Goal: Task Accomplishment & Management: Manage account settings

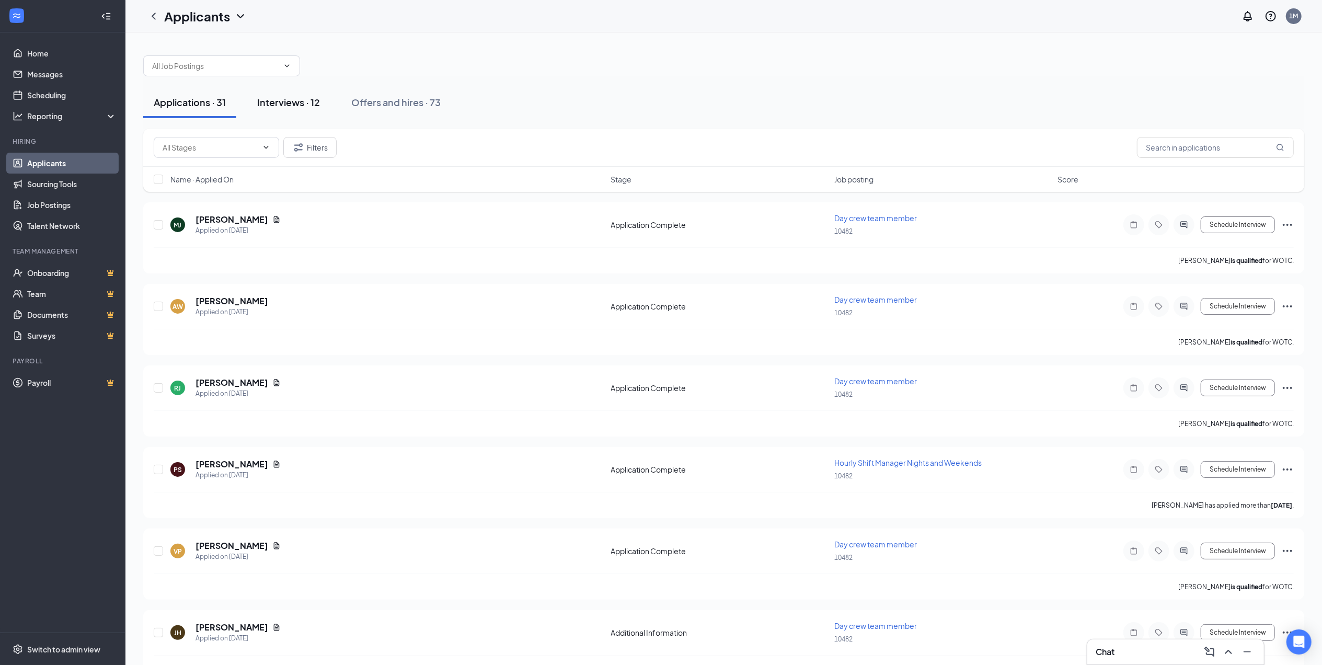
click at [305, 107] on div "Interviews · 12" at bounding box center [288, 102] width 63 height 13
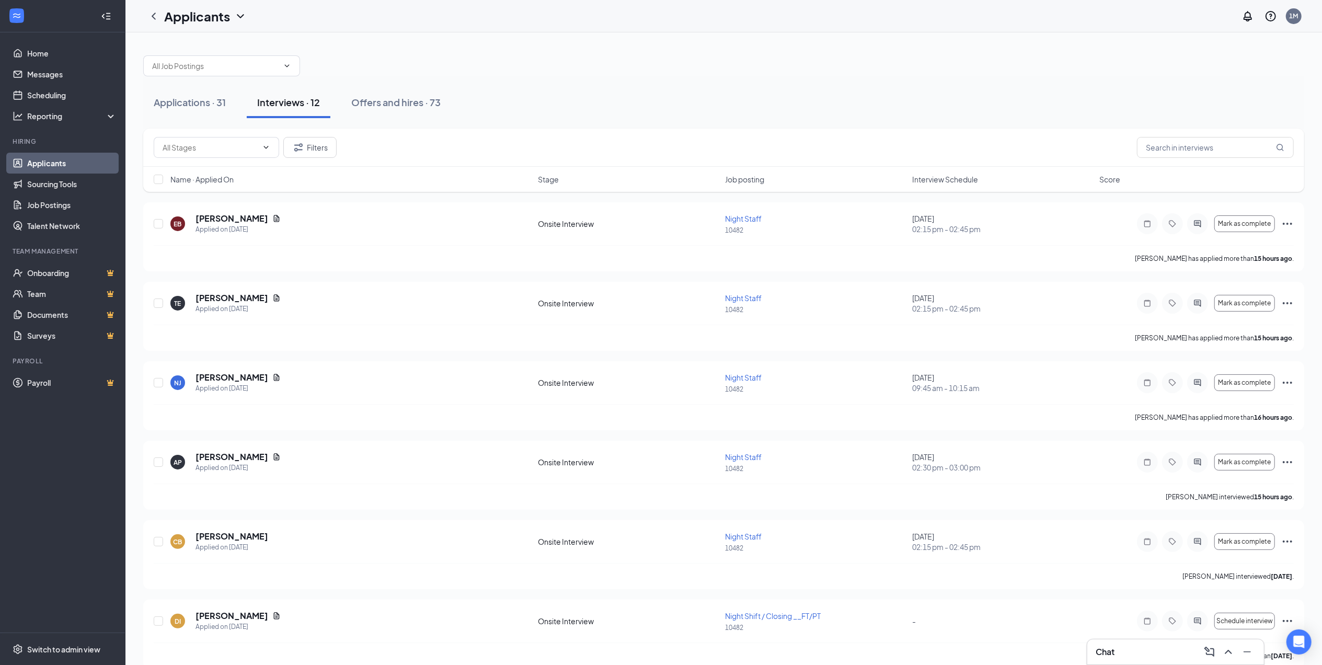
click at [1124, 651] on div "Chat" at bounding box center [1176, 652] width 160 height 17
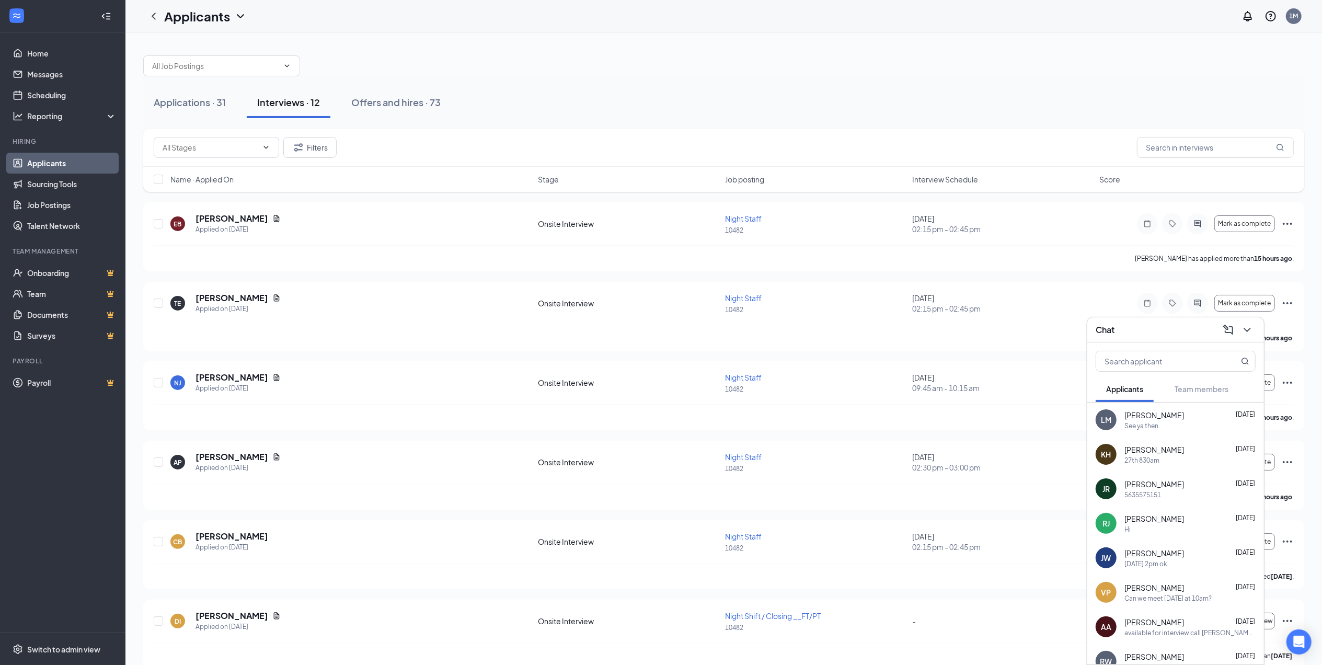
click at [1174, 496] on div "5635575151" at bounding box center [1190, 495] width 131 height 9
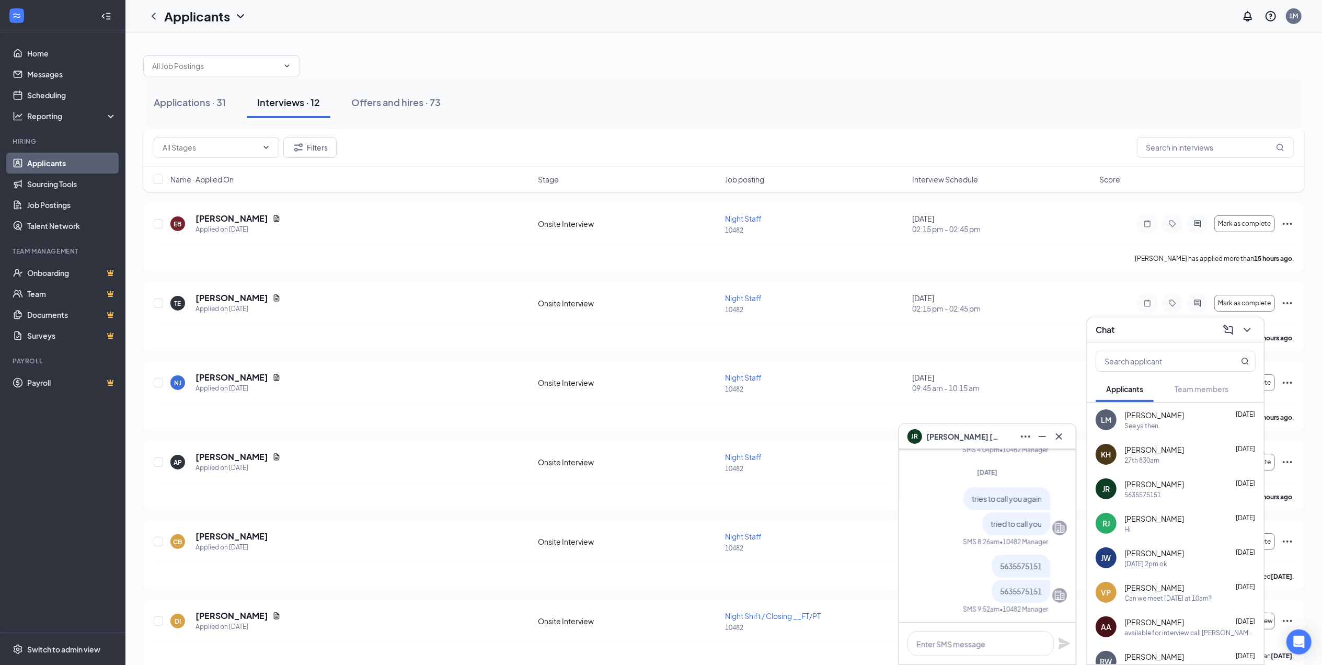
scroll to position [1, 0]
click at [1066, 438] on button at bounding box center [1059, 436] width 17 height 17
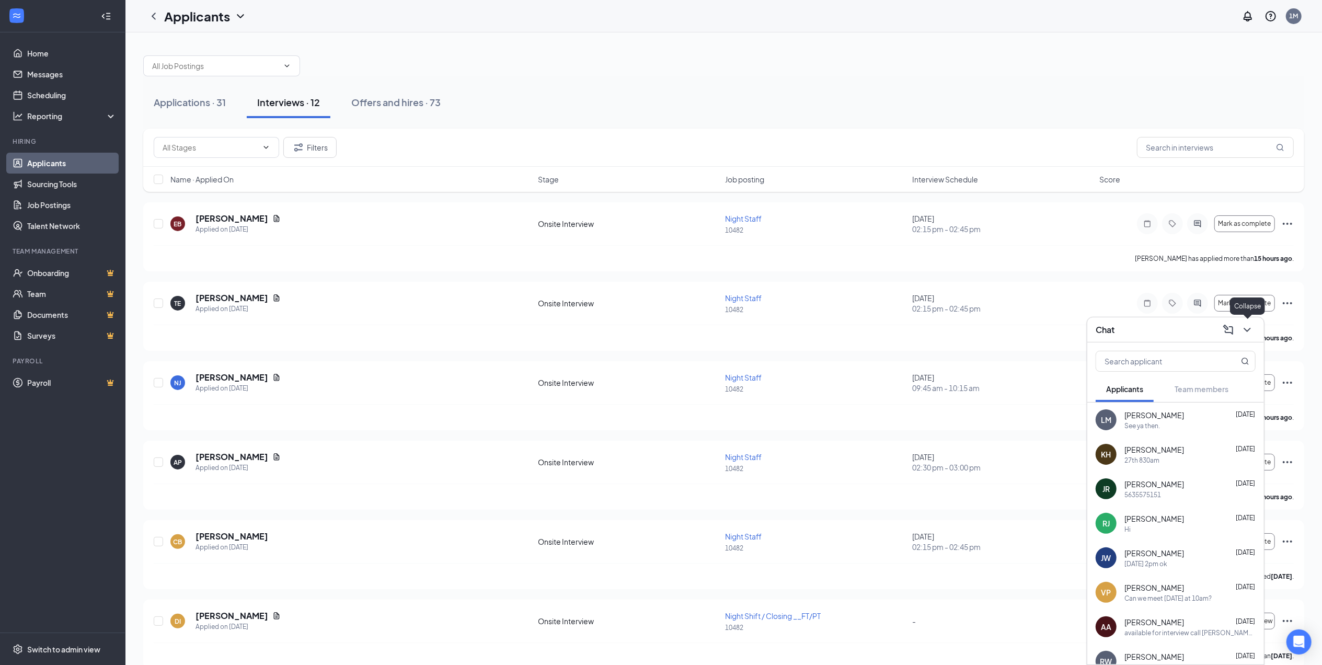
click at [1244, 329] on icon "ChevronDown" at bounding box center [1247, 330] width 13 height 13
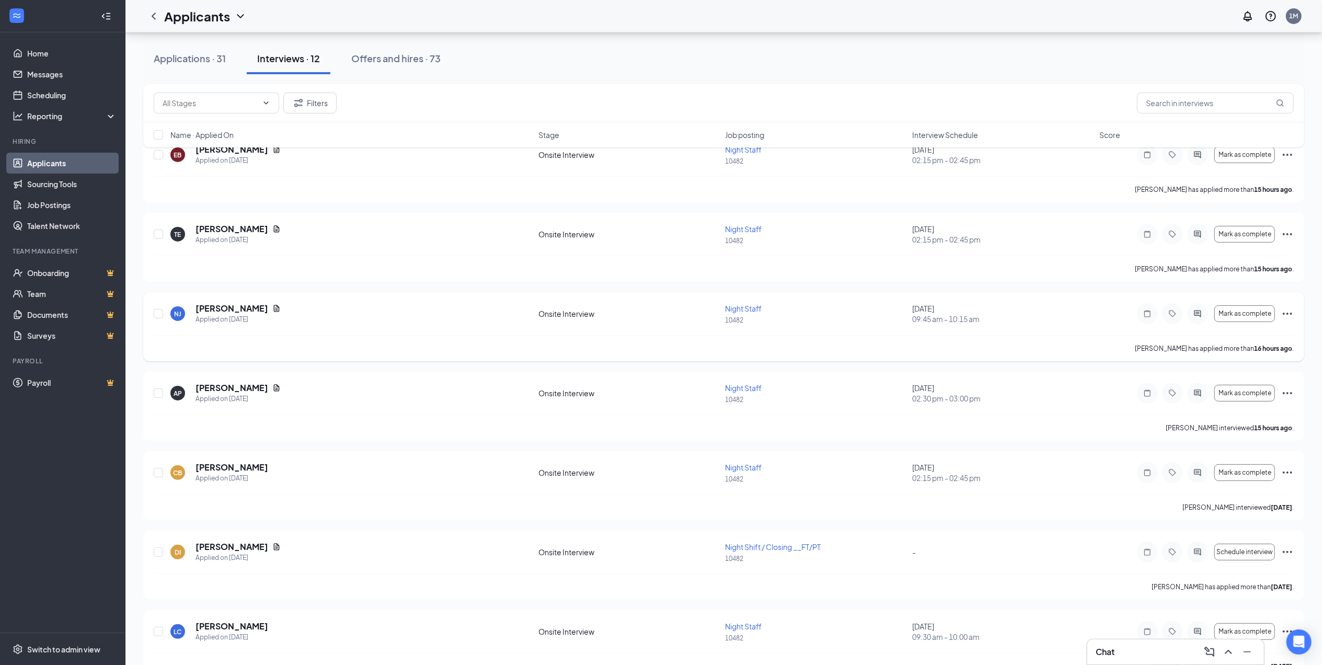
scroll to position [209, 0]
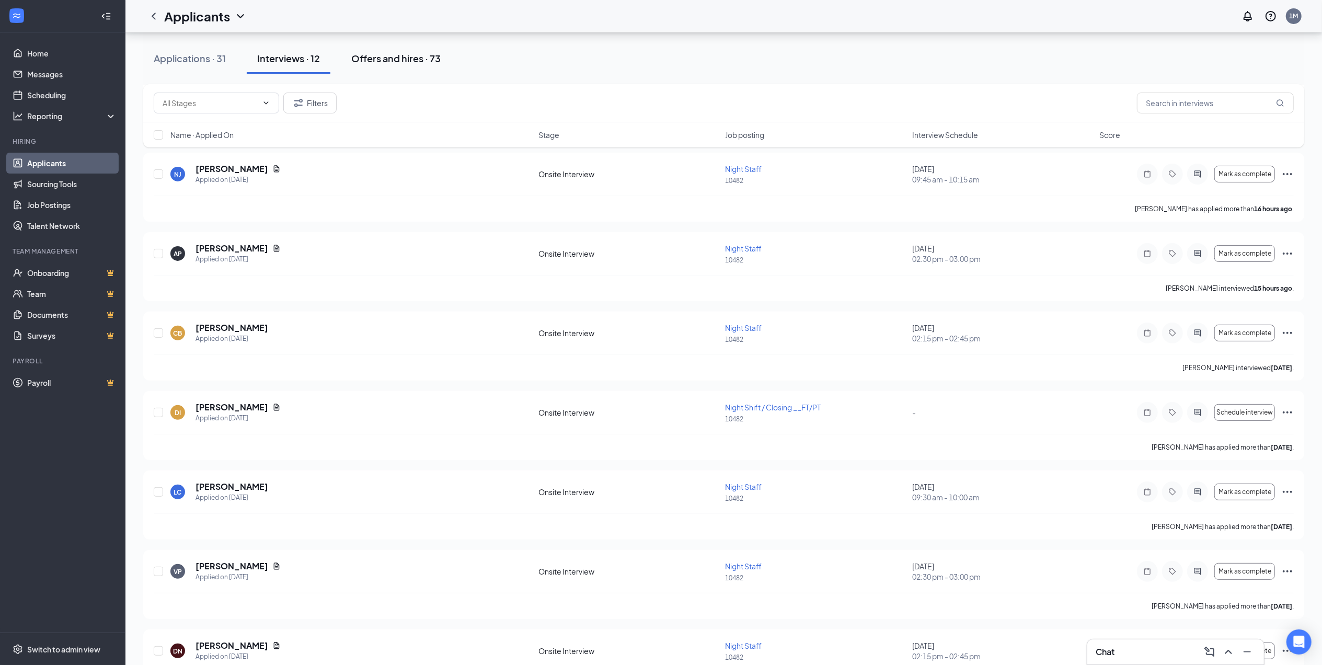
click at [418, 56] on div "Offers and hires · 73" at bounding box center [395, 58] width 89 height 13
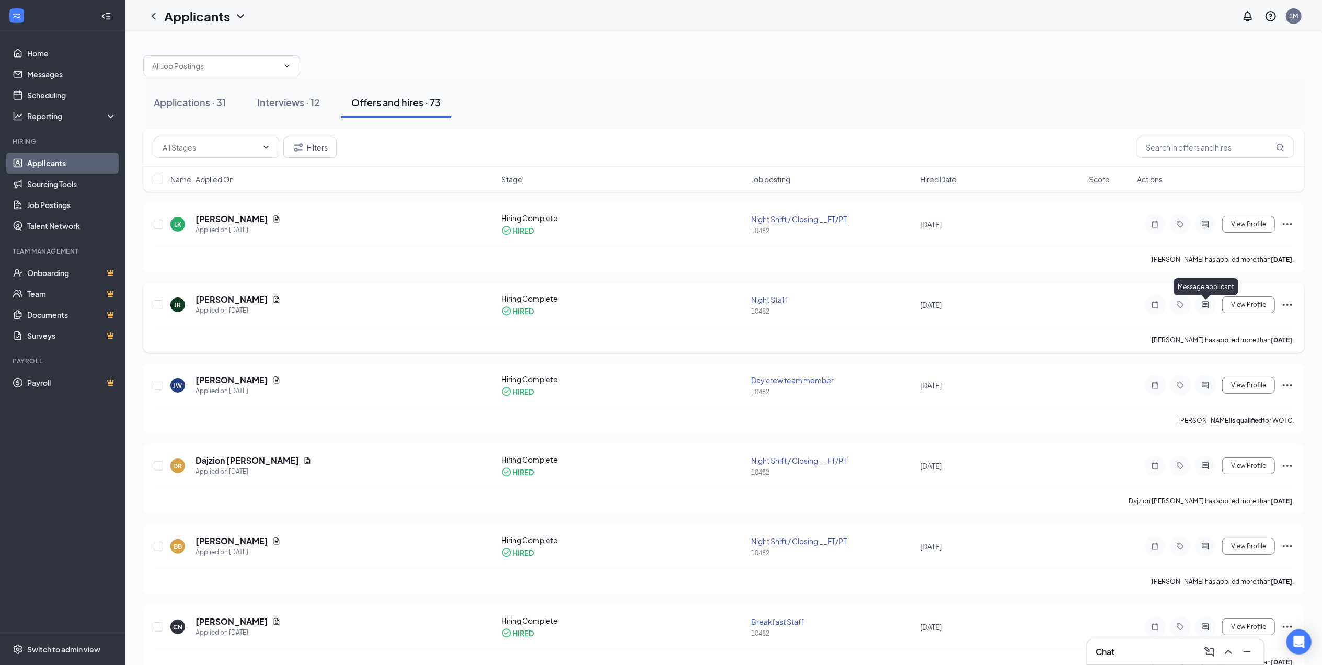
click at [1203, 306] on icon "ActiveChat" at bounding box center [1206, 305] width 13 height 8
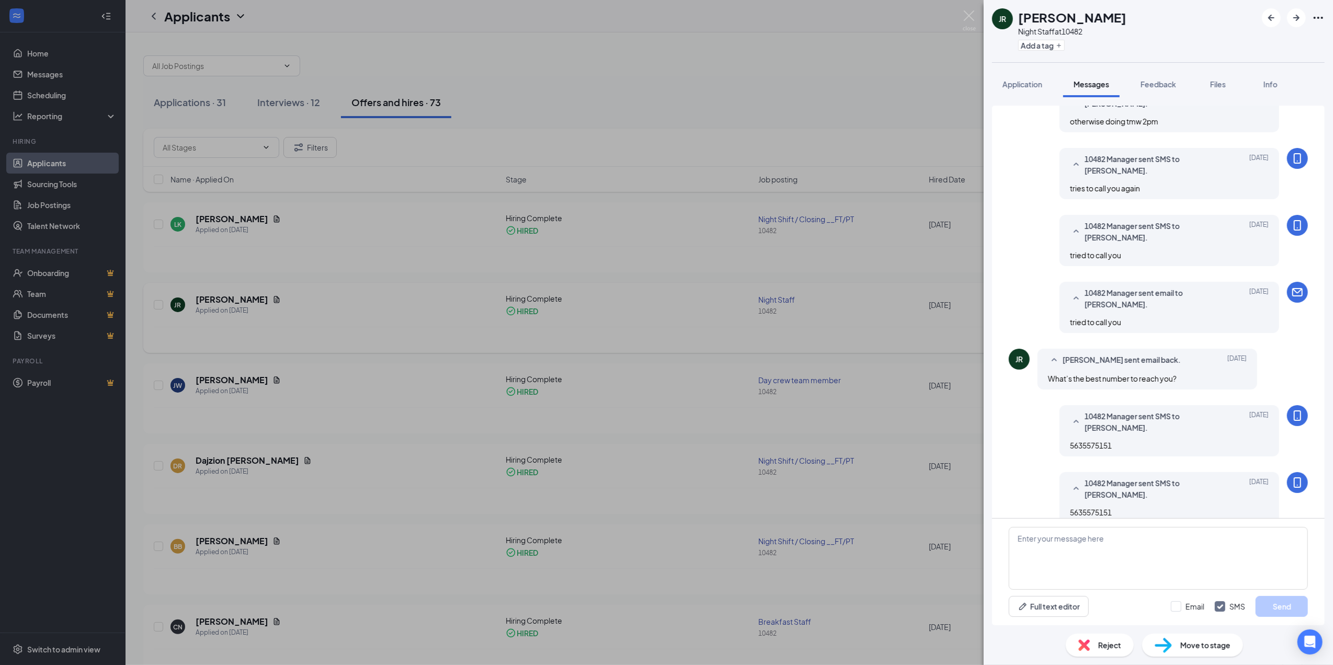
scroll to position [293, 0]
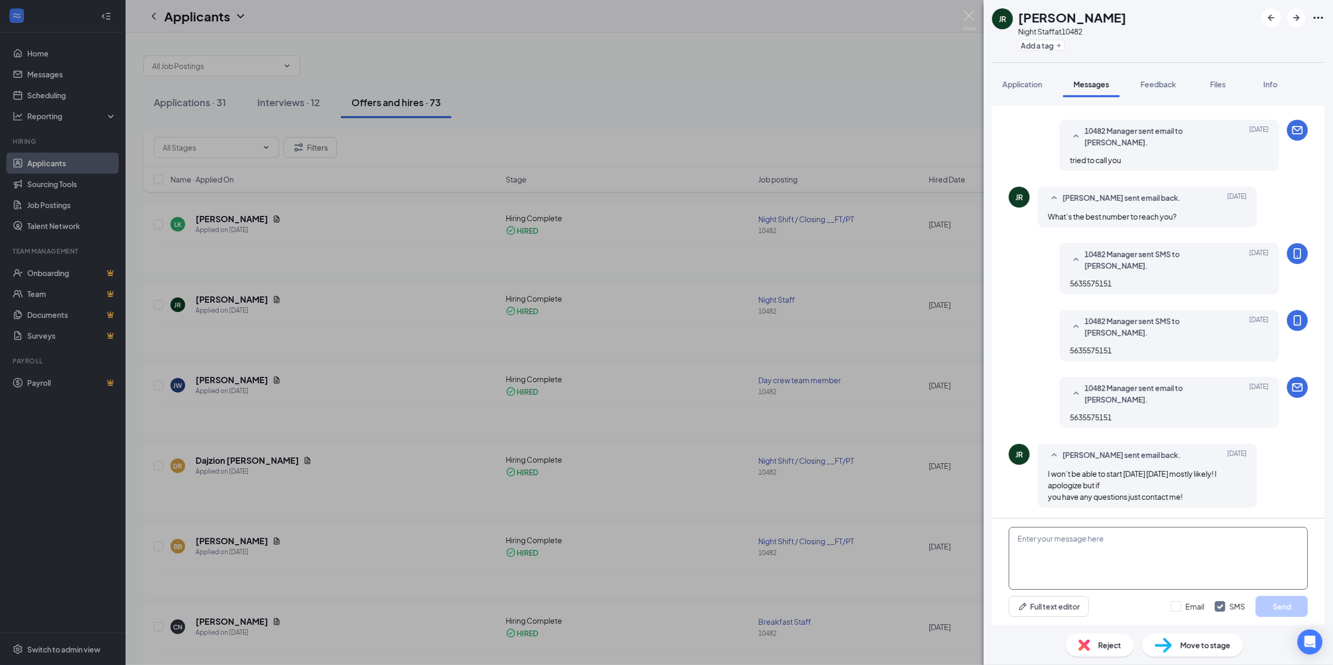
click at [1141, 536] on textarea at bounding box center [1158, 558] width 299 height 63
type textarea "k"
click at [1269, 599] on button "Send" at bounding box center [1282, 606] width 52 height 21
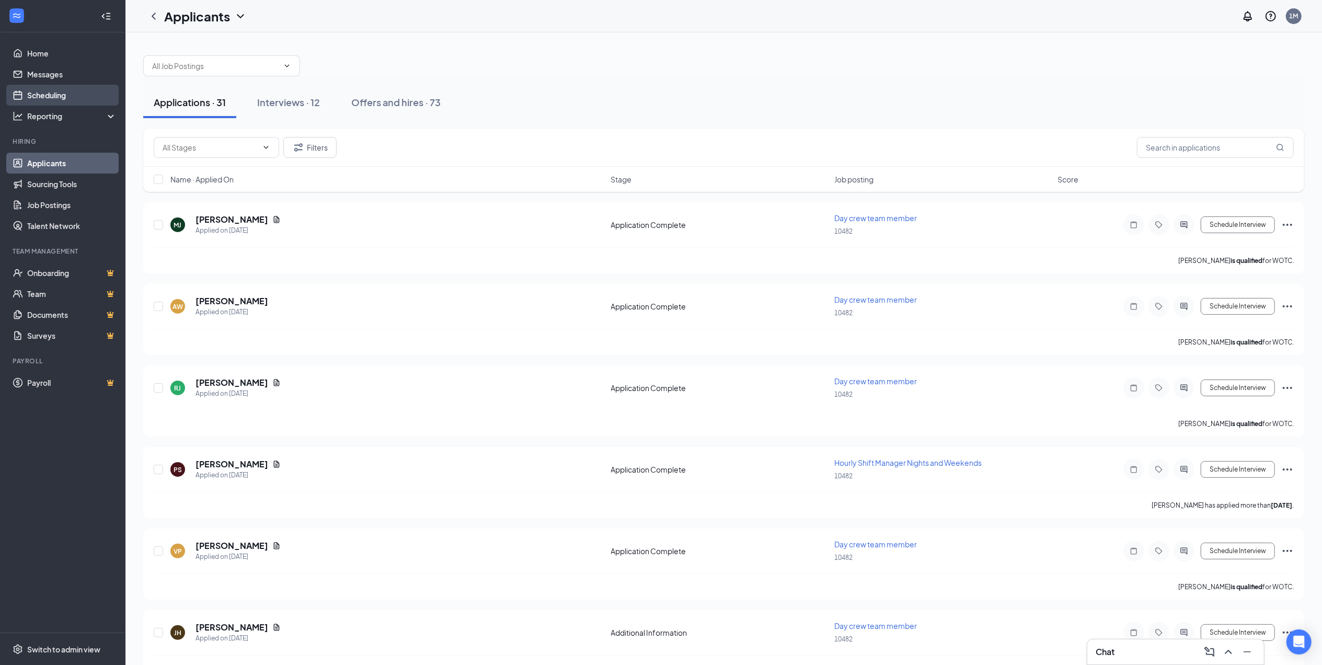
click at [60, 96] on link "Scheduling" at bounding box center [71, 95] width 89 height 21
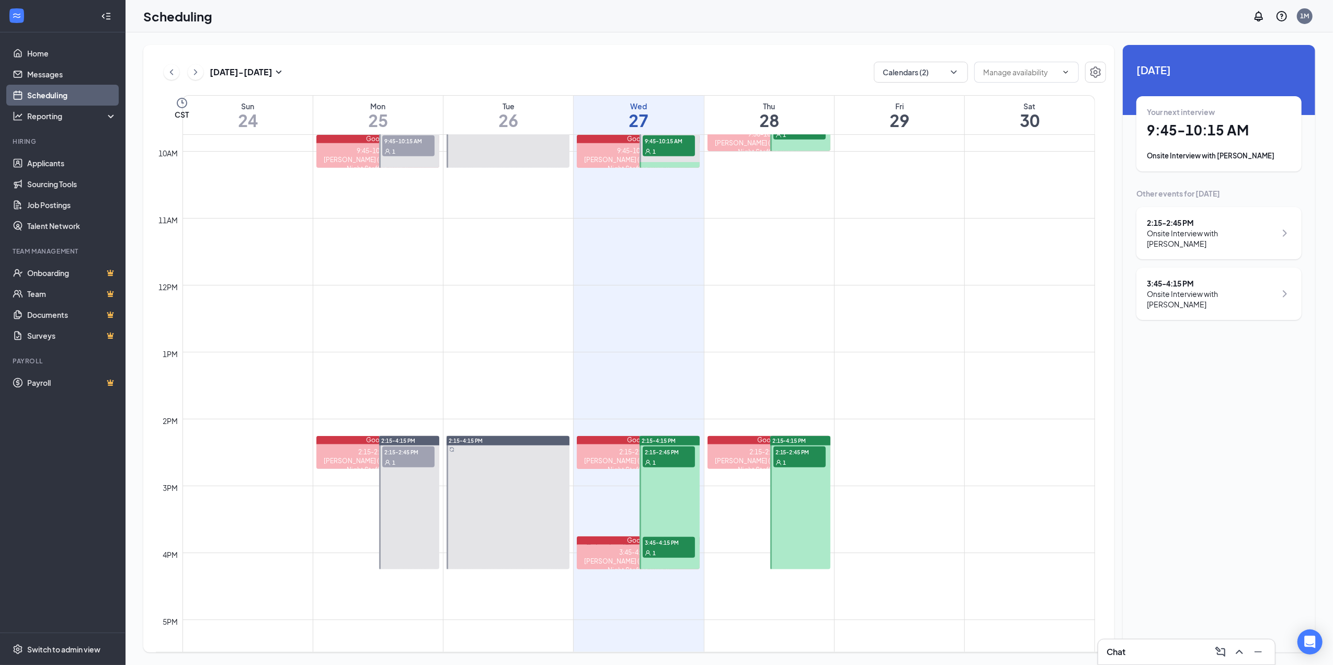
scroll to position [584, 0]
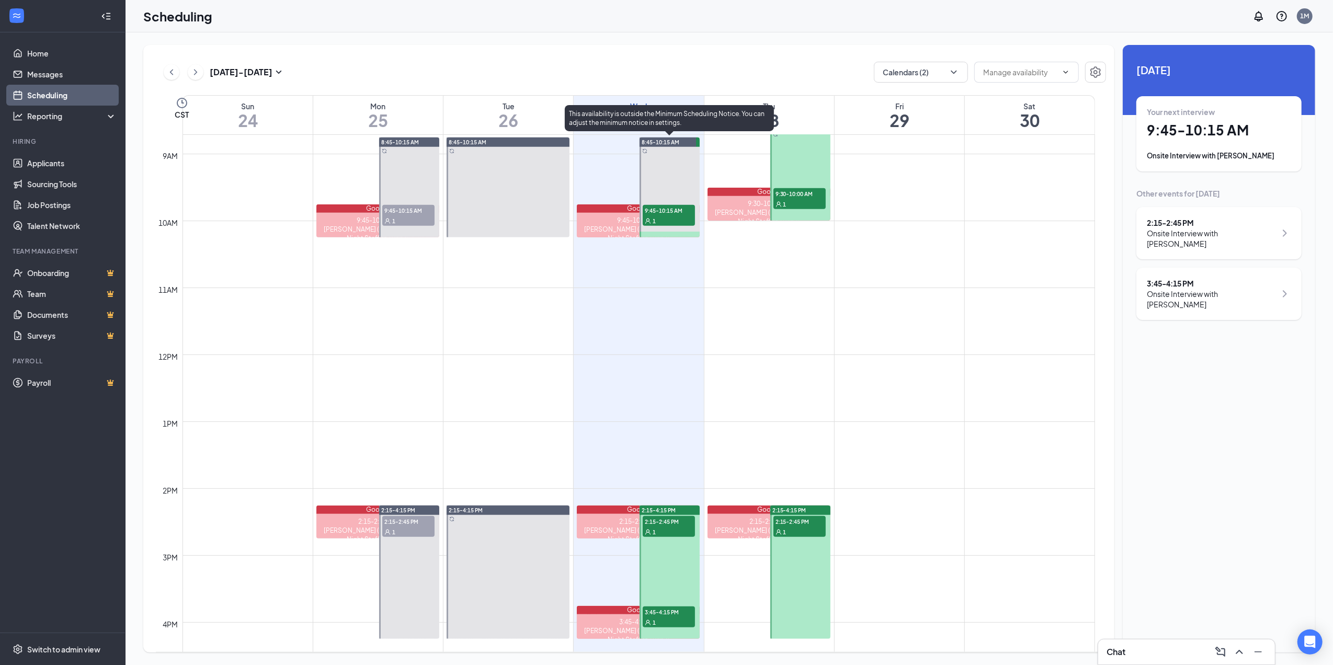
click at [668, 222] on div "1" at bounding box center [669, 220] width 52 height 10
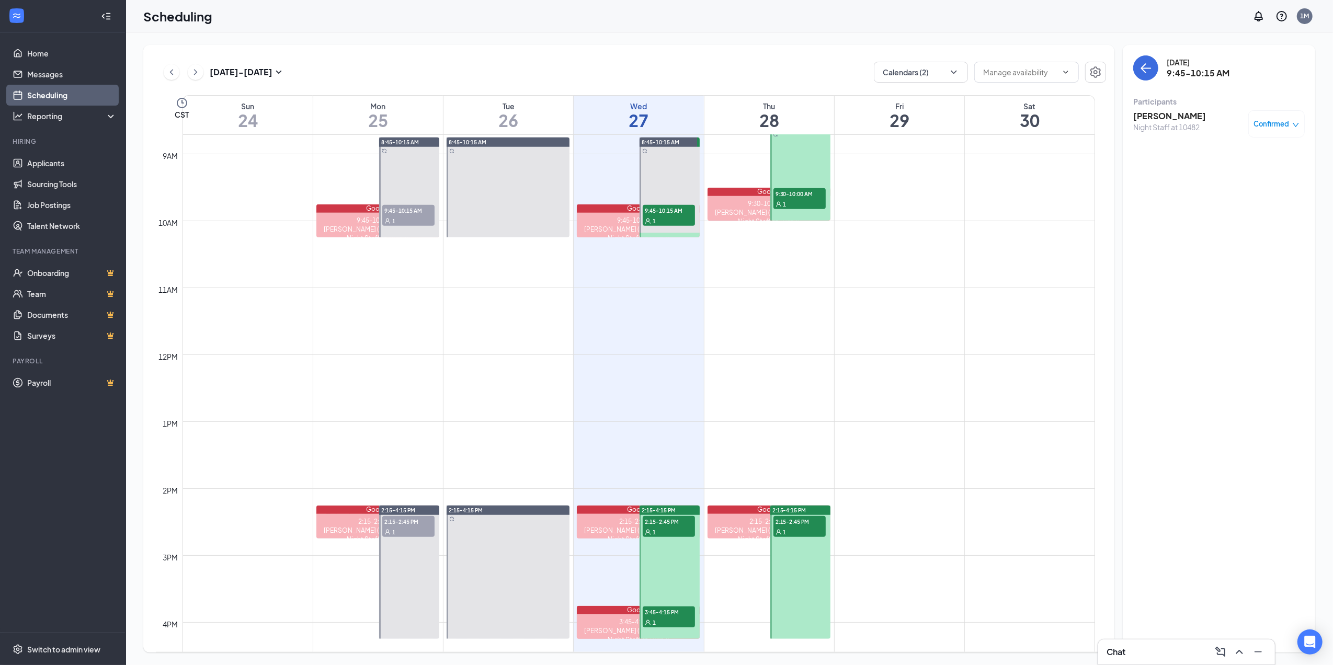
click at [1187, 118] on h3 "[PERSON_NAME]" at bounding box center [1169, 116] width 73 height 12
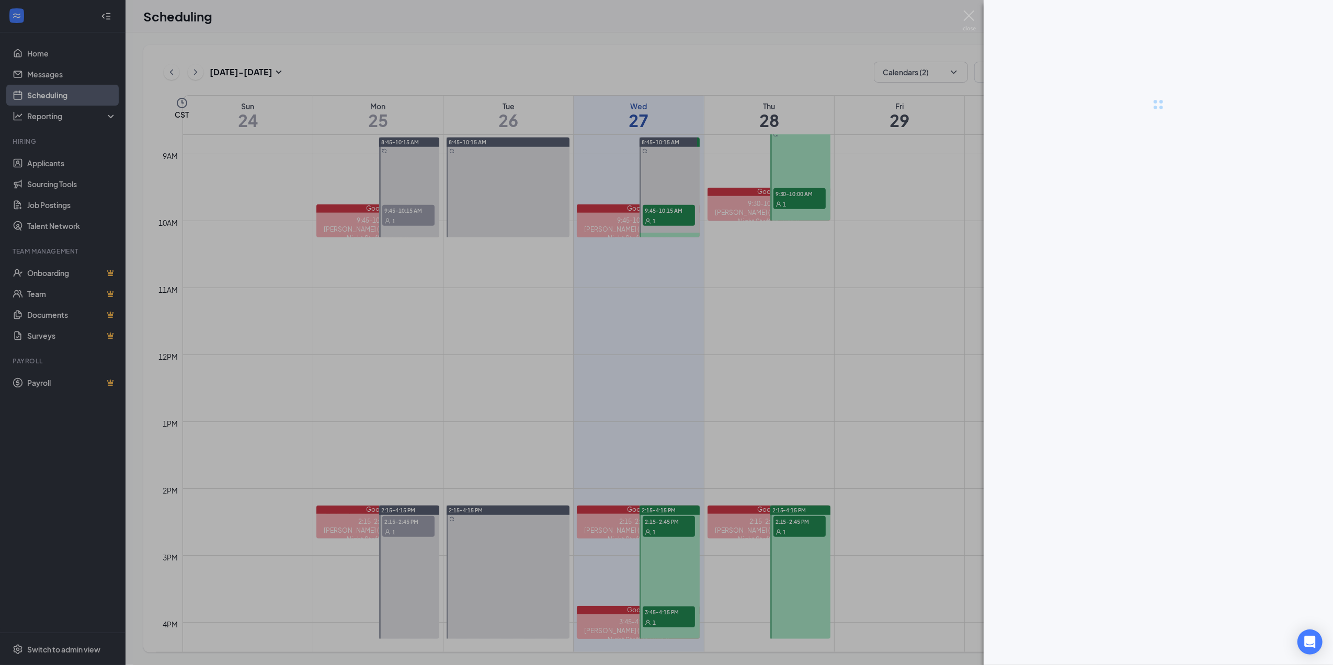
click at [1187, 118] on div at bounding box center [666, 332] width 1333 height 665
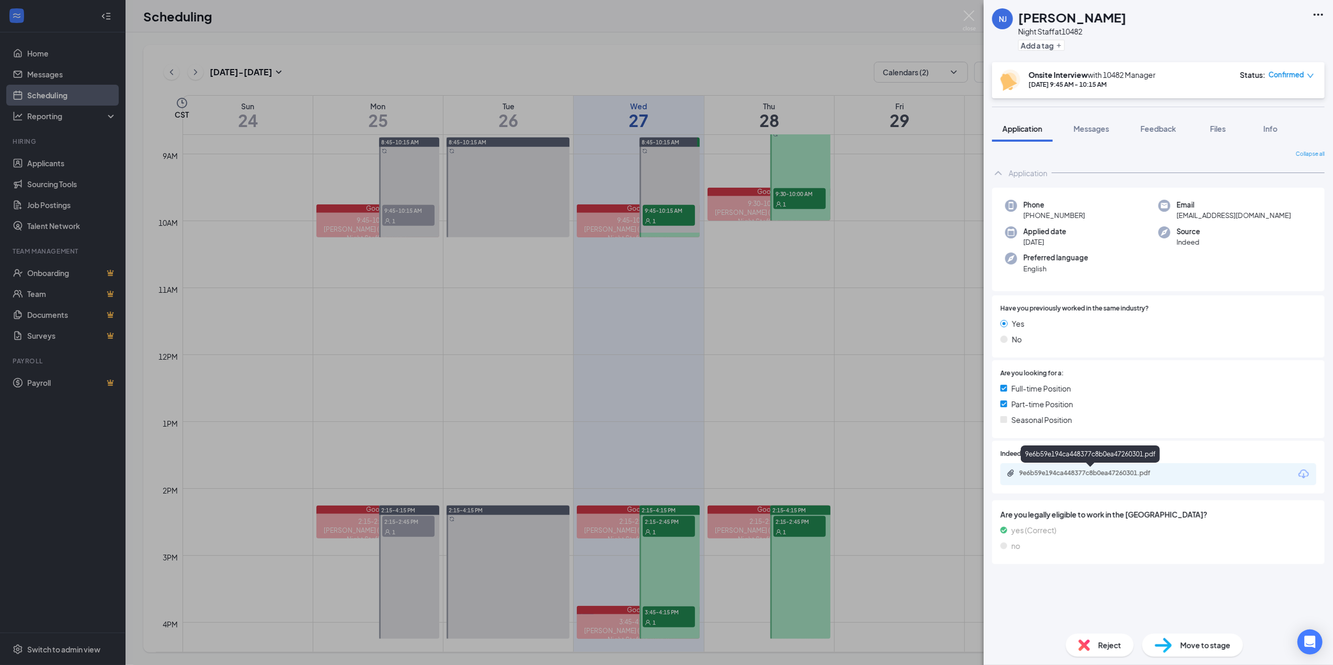
click at [1065, 473] on div "9e6b59e194ca448377c8b0ea47260301.pdf" at bounding box center [1092, 473] width 146 height 8
click at [741, 396] on div "NJ [PERSON_NAME] Night Staff at 10482 Add a tag Onsite Interview with 10482 Man…" at bounding box center [666, 332] width 1333 height 665
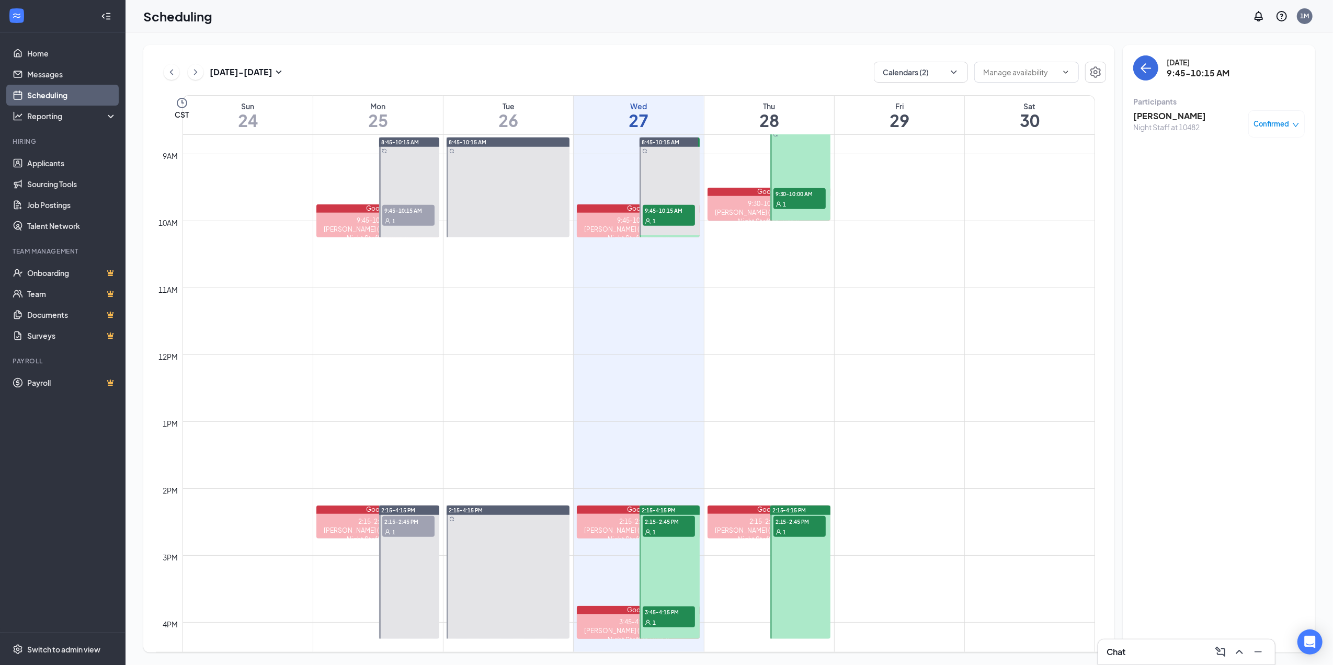
drag, startPoint x: 741, startPoint y: 396, endPoint x: 729, endPoint y: 210, distance: 186.5
click at [729, 210] on div "[PERSON_NAME] (Onsite Interview - Night Staff at 10482)" at bounding box center [769, 217] width 123 height 18
click at [808, 197] on span "9:30-10:00 AM" at bounding box center [799, 193] width 52 height 10
click at [728, 523] on div "2:15-2:45 PM" at bounding box center [769, 521] width 123 height 9
click at [819, 530] on div "1" at bounding box center [799, 532] width 52 height 10
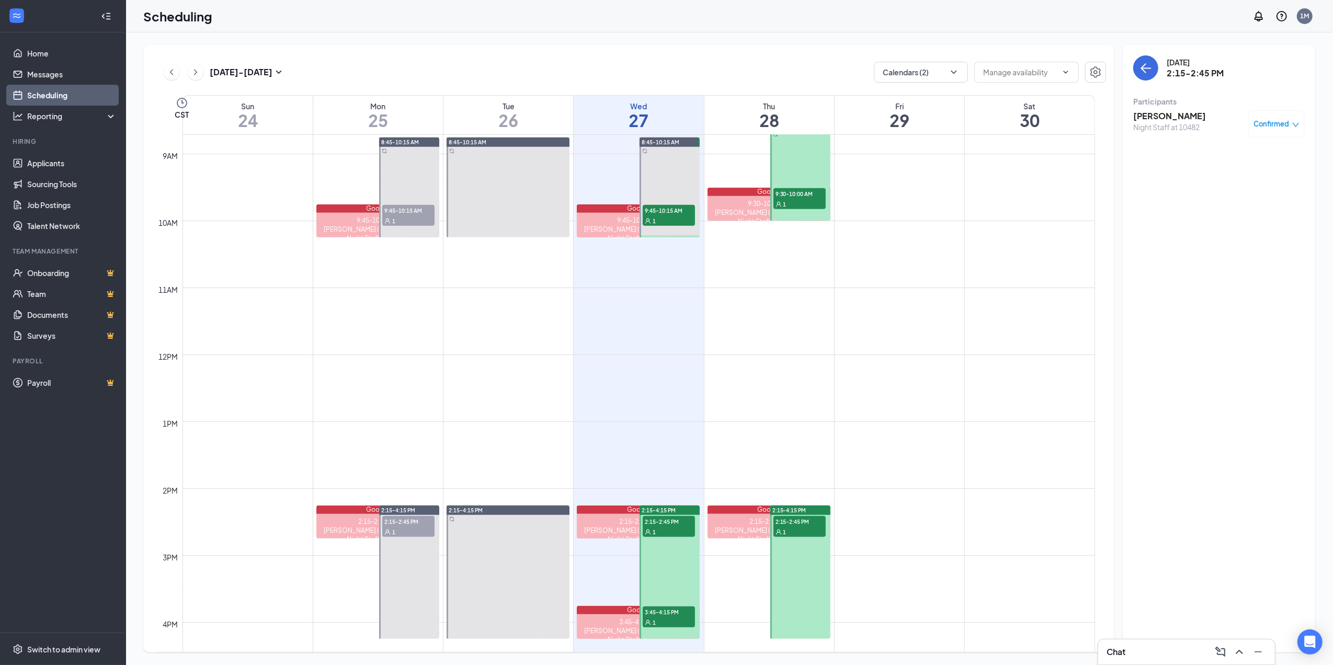
click at [1176, 123] on div "Night Staff at 10482" at bounding box center [1169, 127] width 73 height 10
drag, startPoint x: 1176, startPoint y: 123, endPoint x: 1157, endPoint y: 114, distance: 21.0
click at [1157, 114] on h3 "[PERSON_NAME]" at bounding box center [1169, 116] width 73 height 12
click at [1157, 114] on div at bounding box center [666, 332] width 1333 height 665
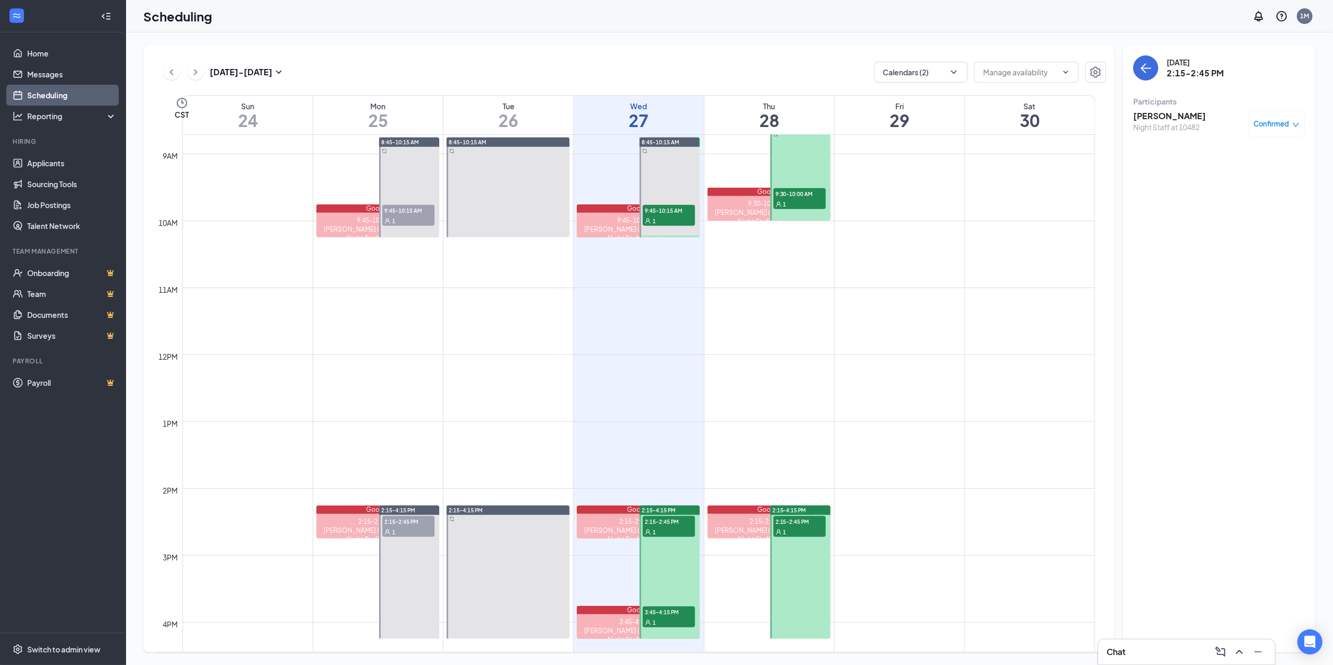
click at [1157, 113] on h3 "[PERSON_NAME]" at bounding box center [1169, 116] width 73 height 12
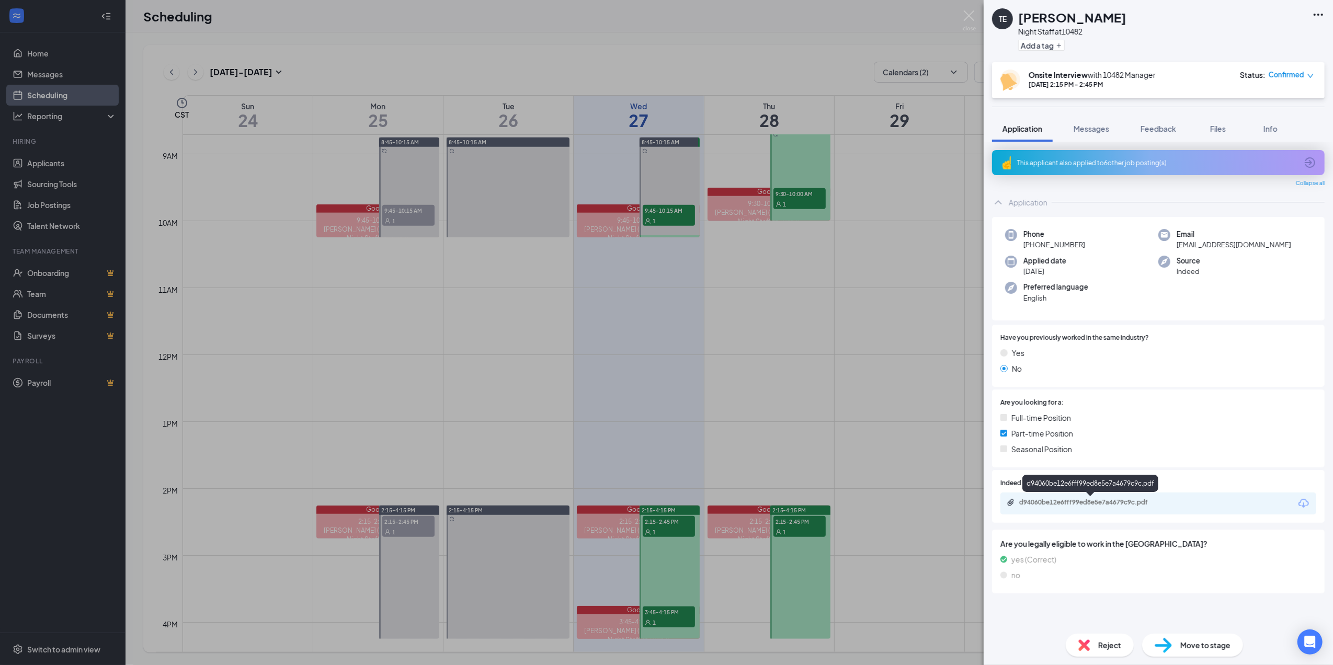
click at [1077, 498] on div "d94060be12e6fff99ed8e5e7a4679c9c.pdf" at bounding box center [1092, 502] width 146 height 8
